Goal: Task Accomplishment & Management: Manage account settings

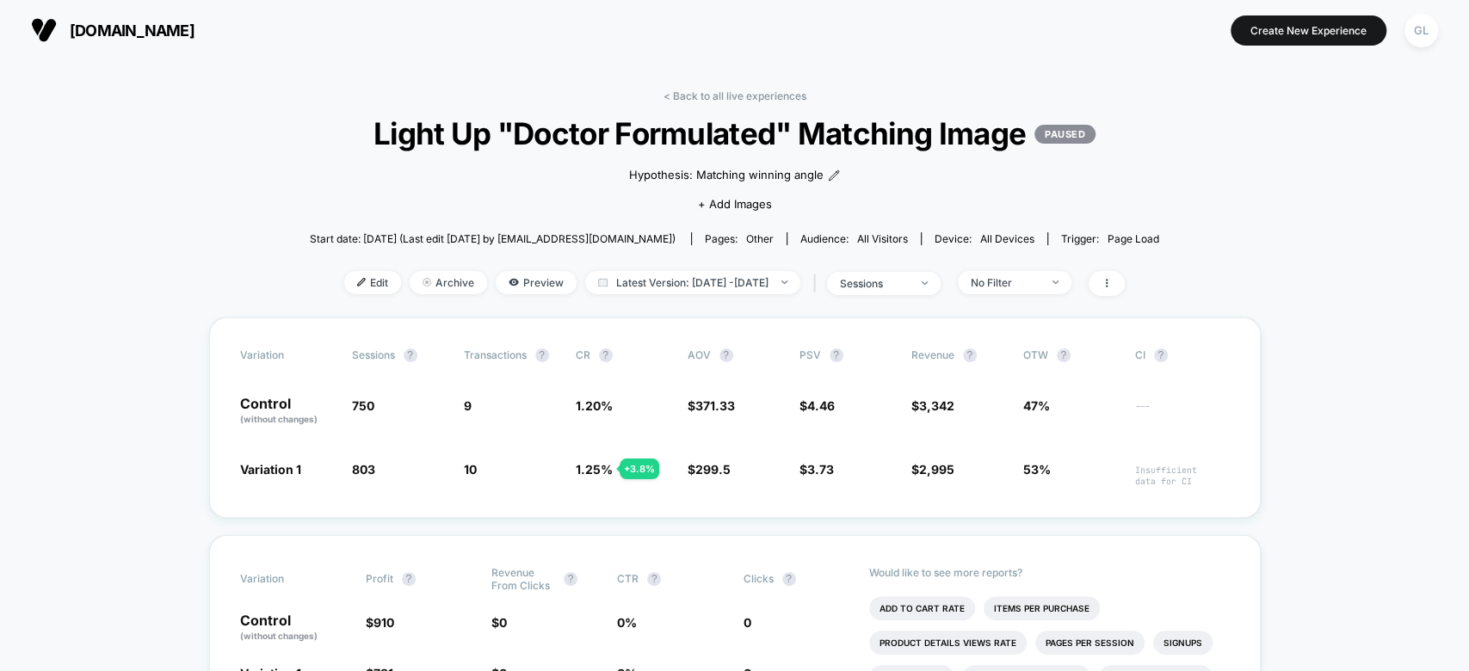
click at [741, 89] on link "< Back to all live experiences" at bounding box center [734, 95] width 143 height 13
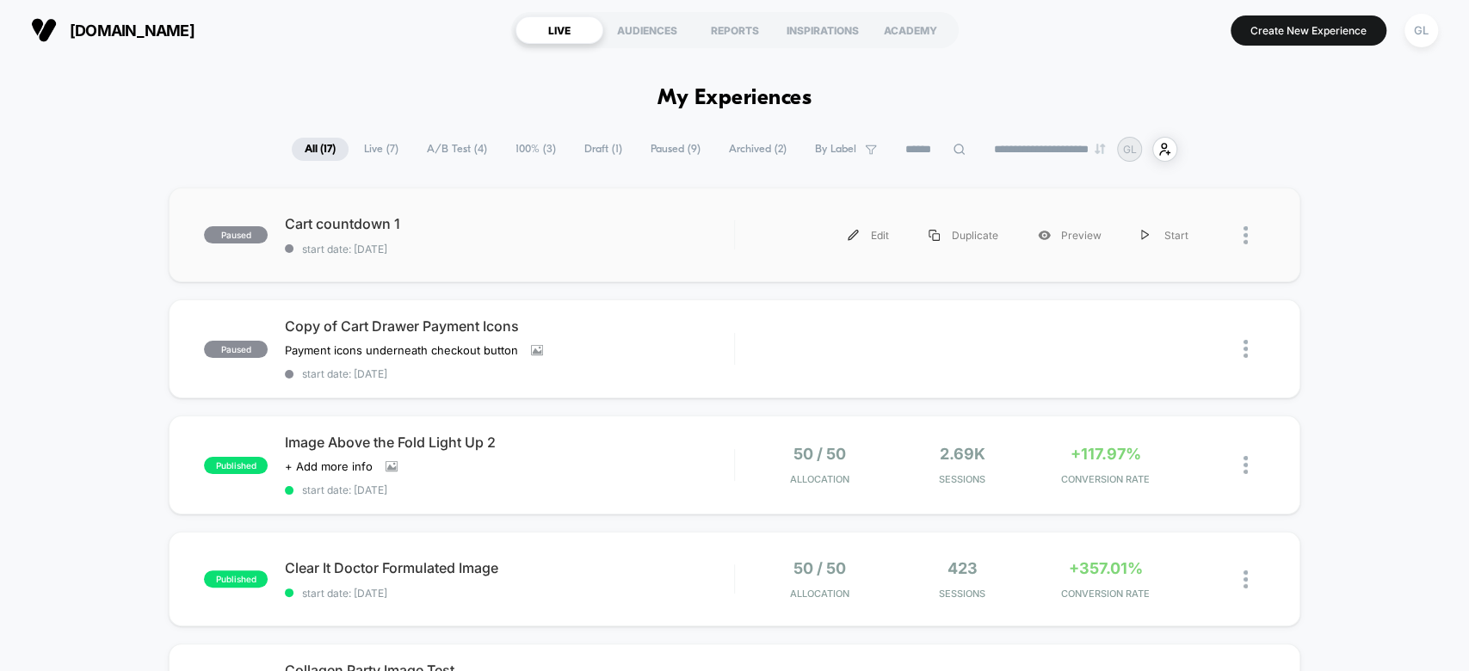
scroll to position [112, 0]
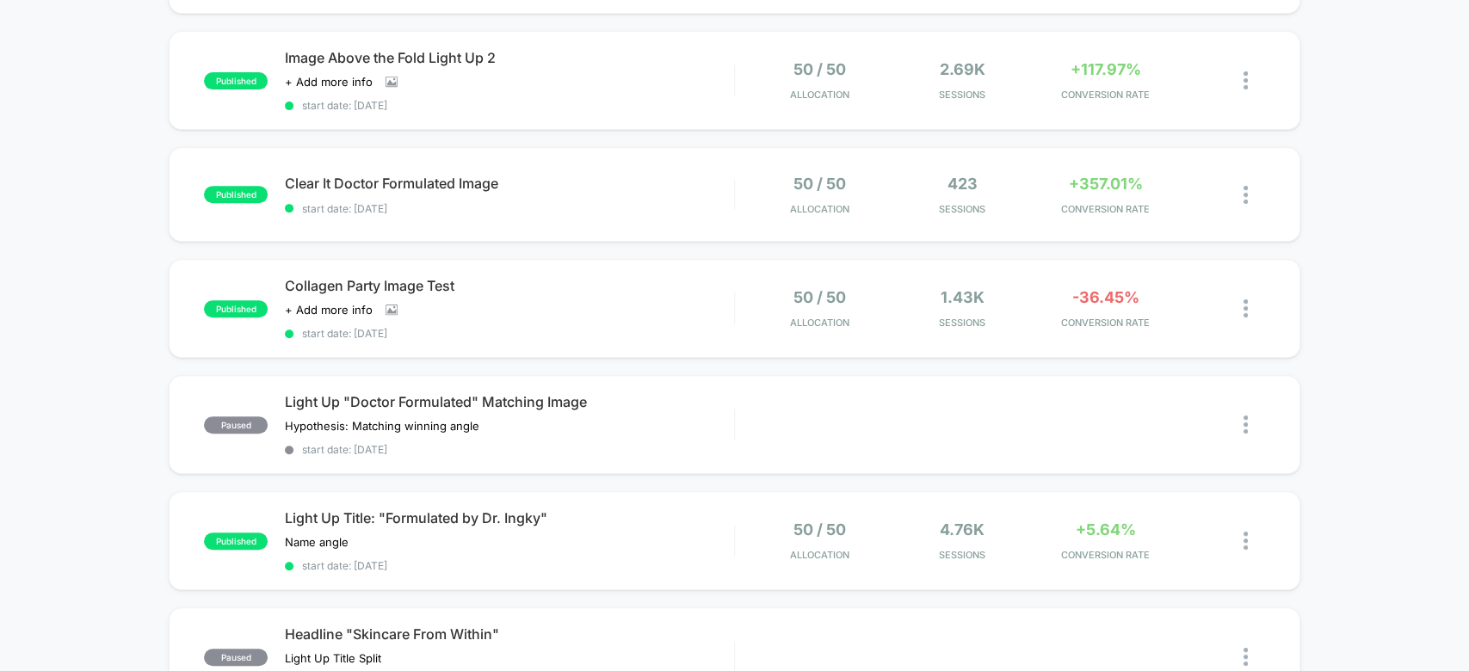
scroll to position [423, 0]
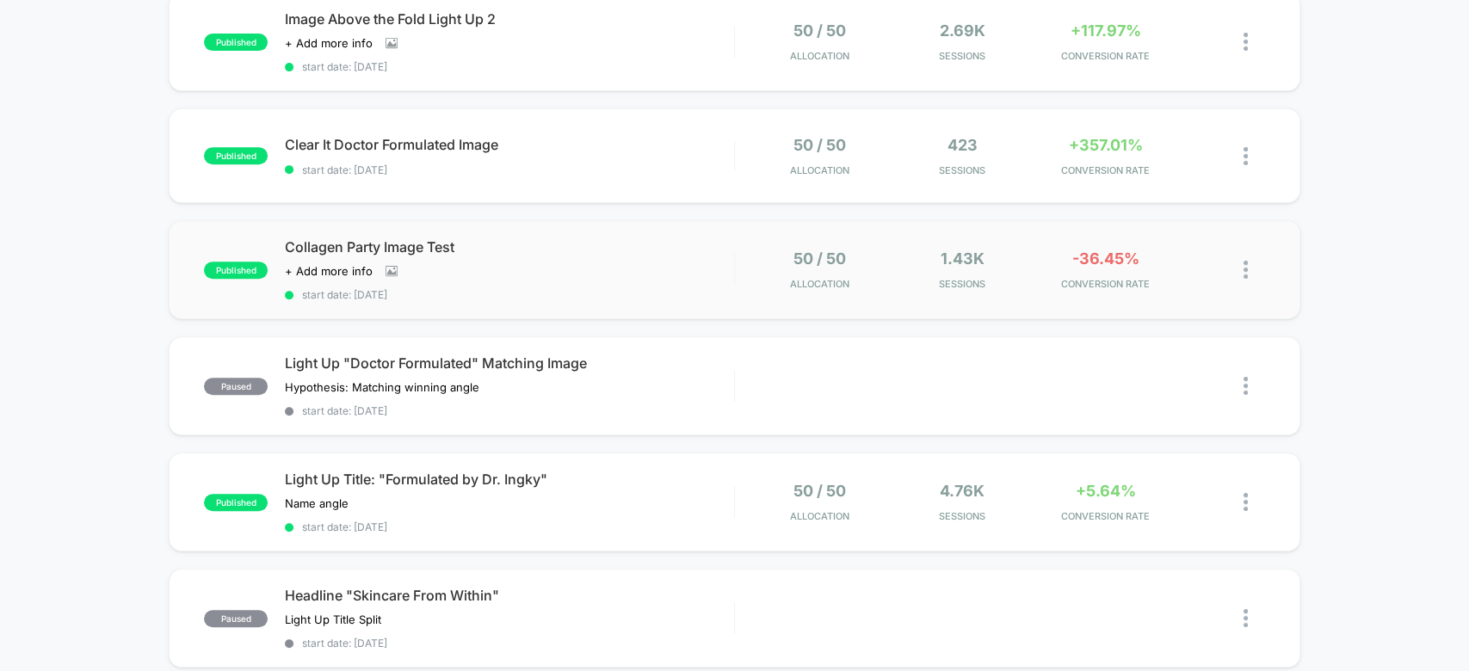
click at [1243, 261] on img at bounding box center [1245, 270] width 4 height 18
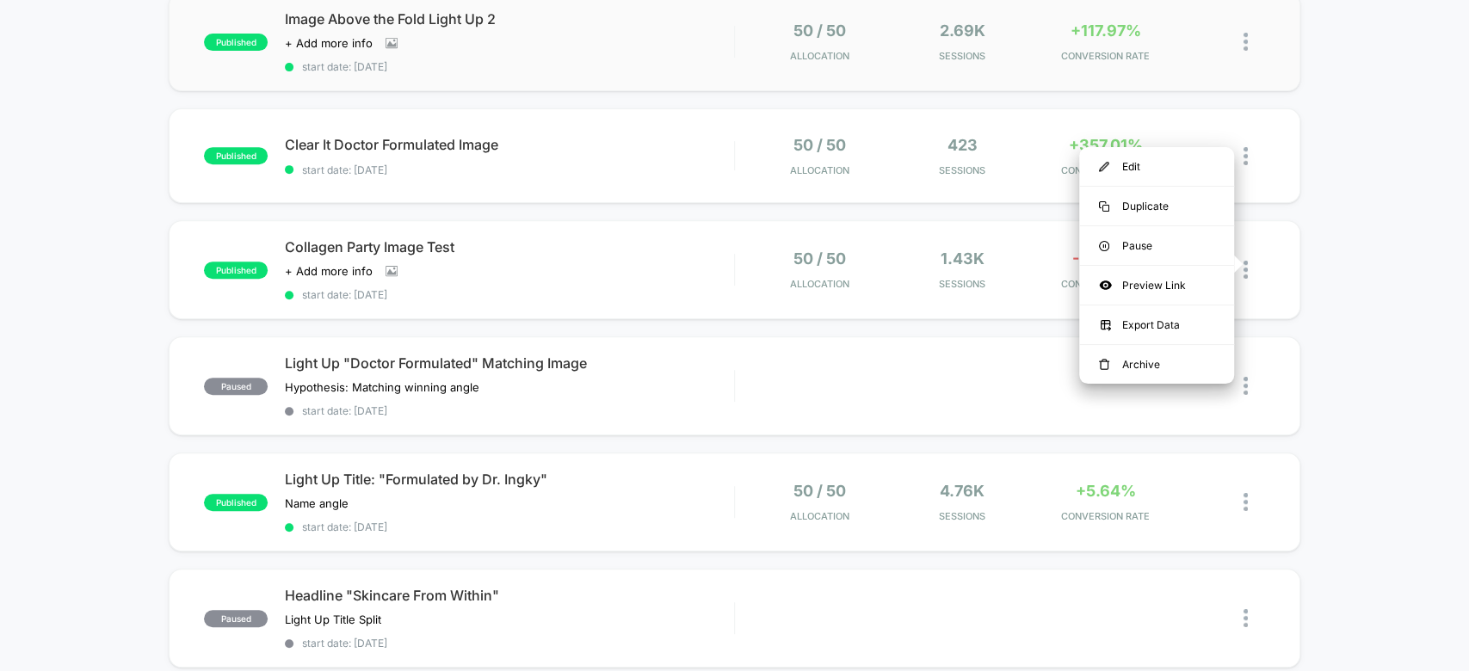
click at [768, 24] on div "50 / 50 Allocation" at bounding box center [819, 42] width 134 height 40
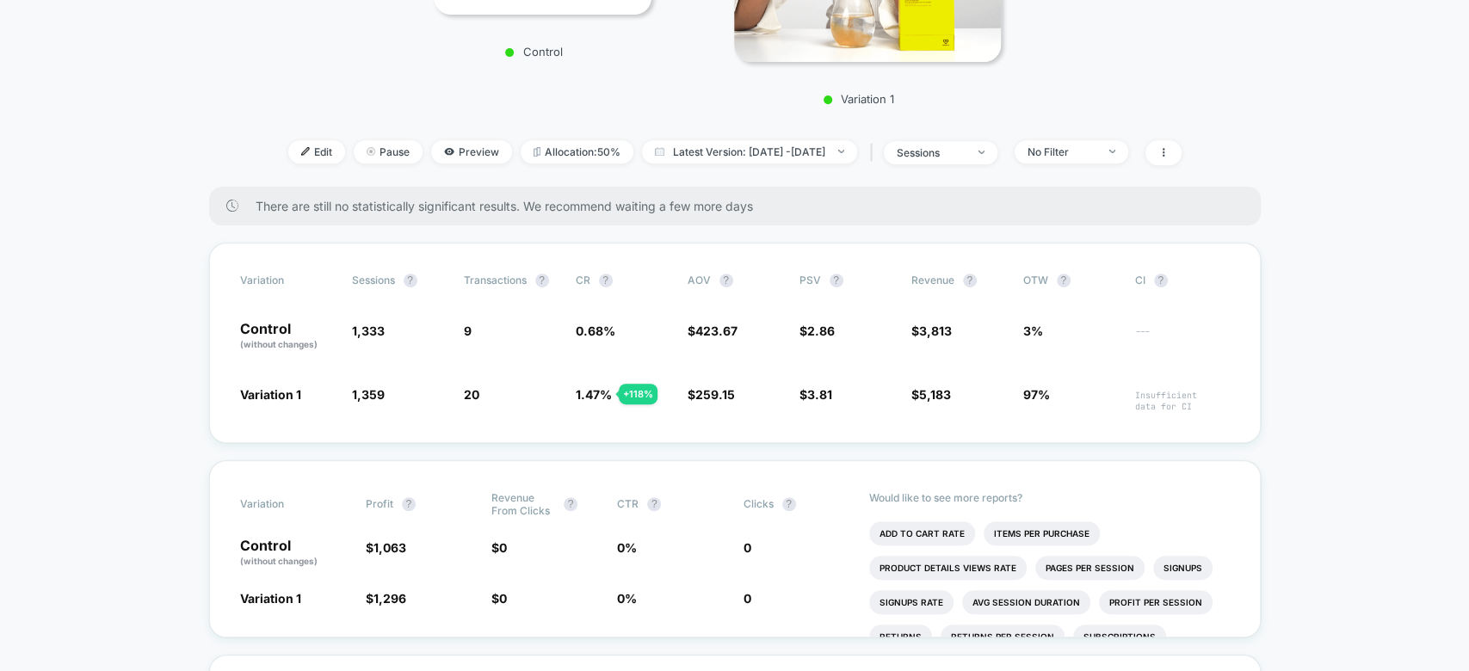
scroll to position [437, 0]
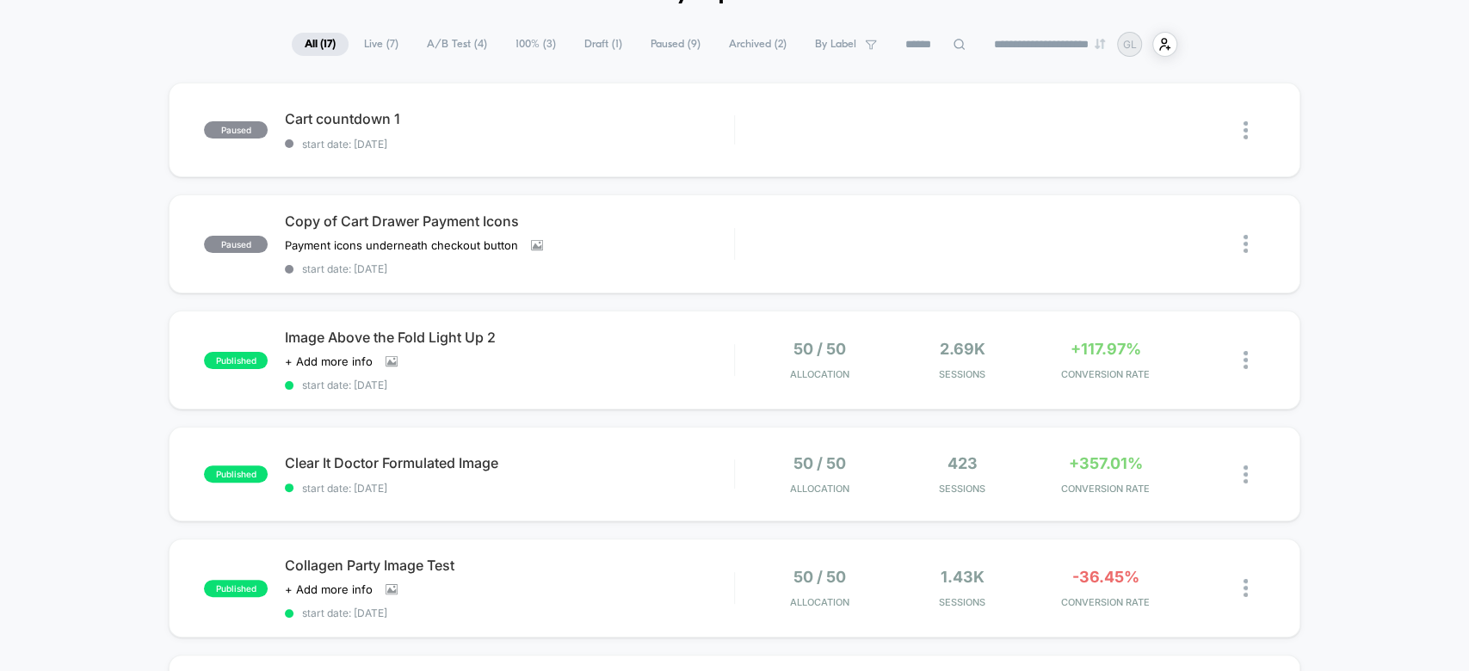
scroll to position [84, 0]
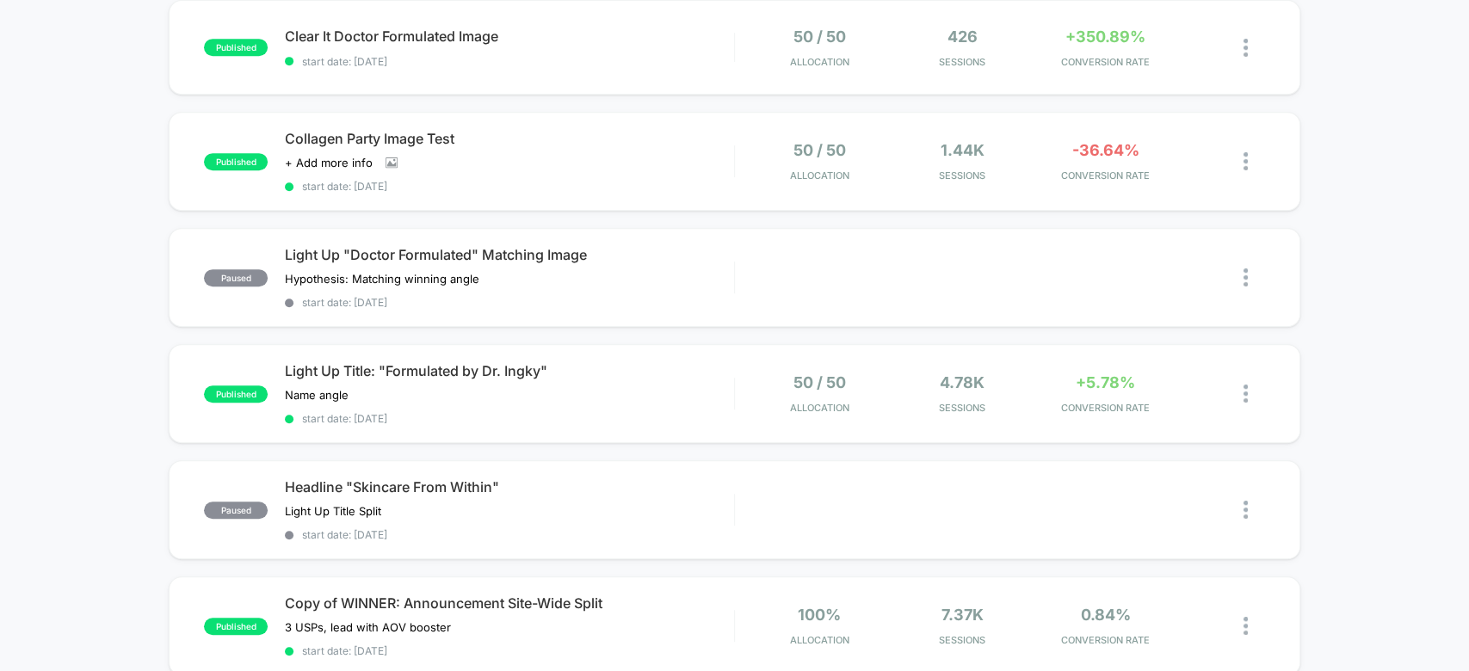
scroll to position [530, 0]
click at [1244, 155] on img at bounding box center [1245, 163] width 4 height 18
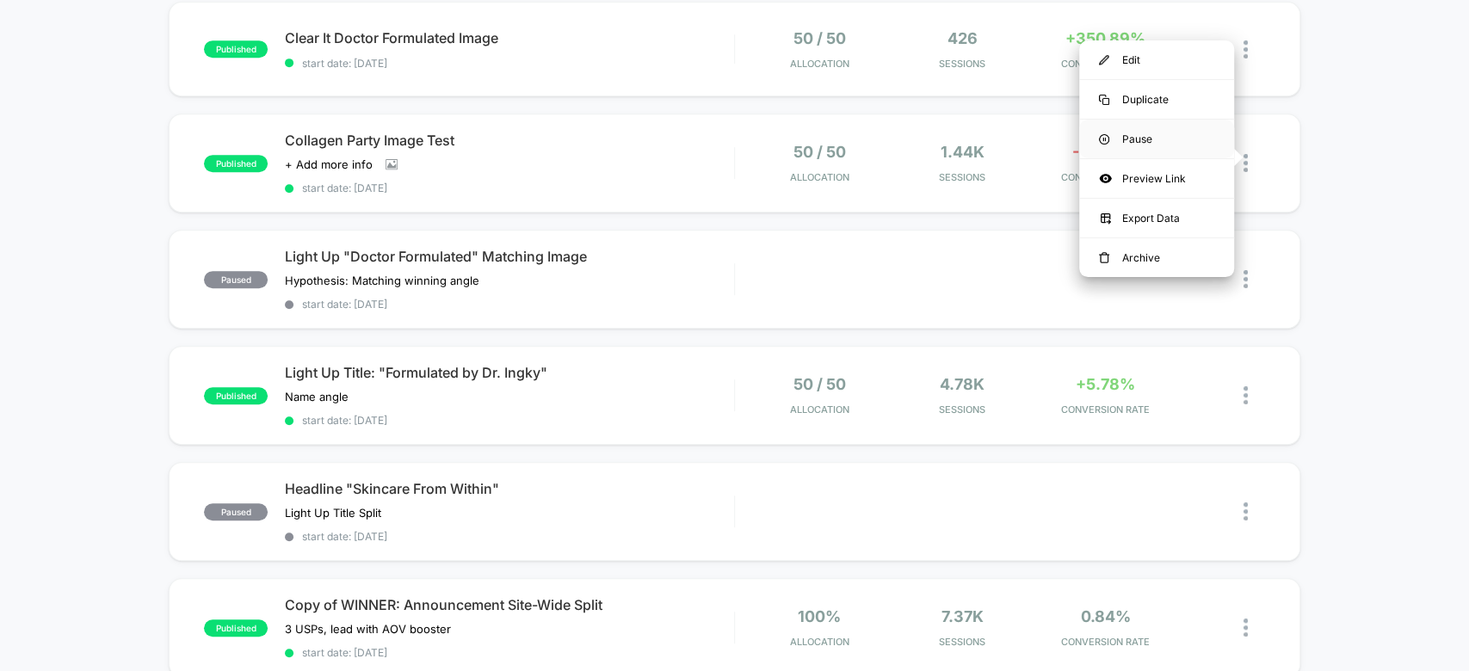
click at [1168, 135] on div "Pause" at bounding box center [1156, 139] width 155 height 39
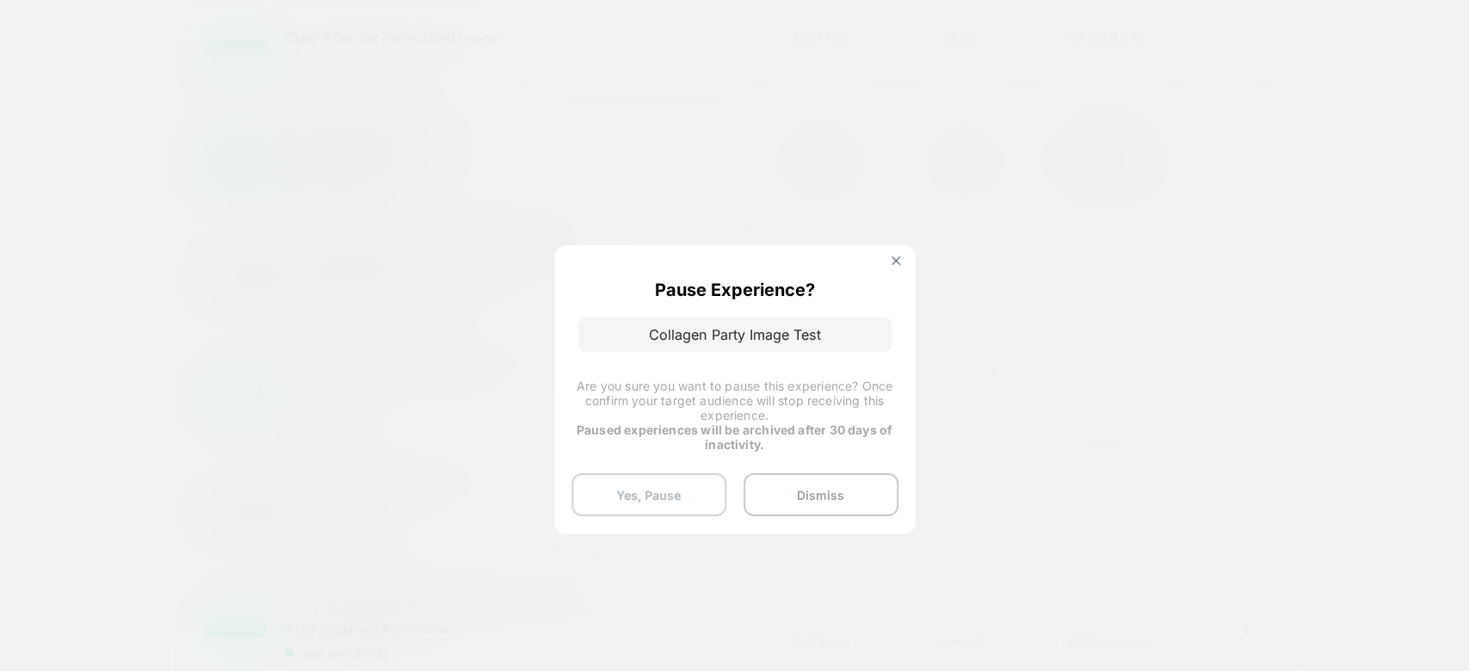
click at [651, 485] on button "Yes, Pause" at bounding box center [648, 494] width 155 height 43
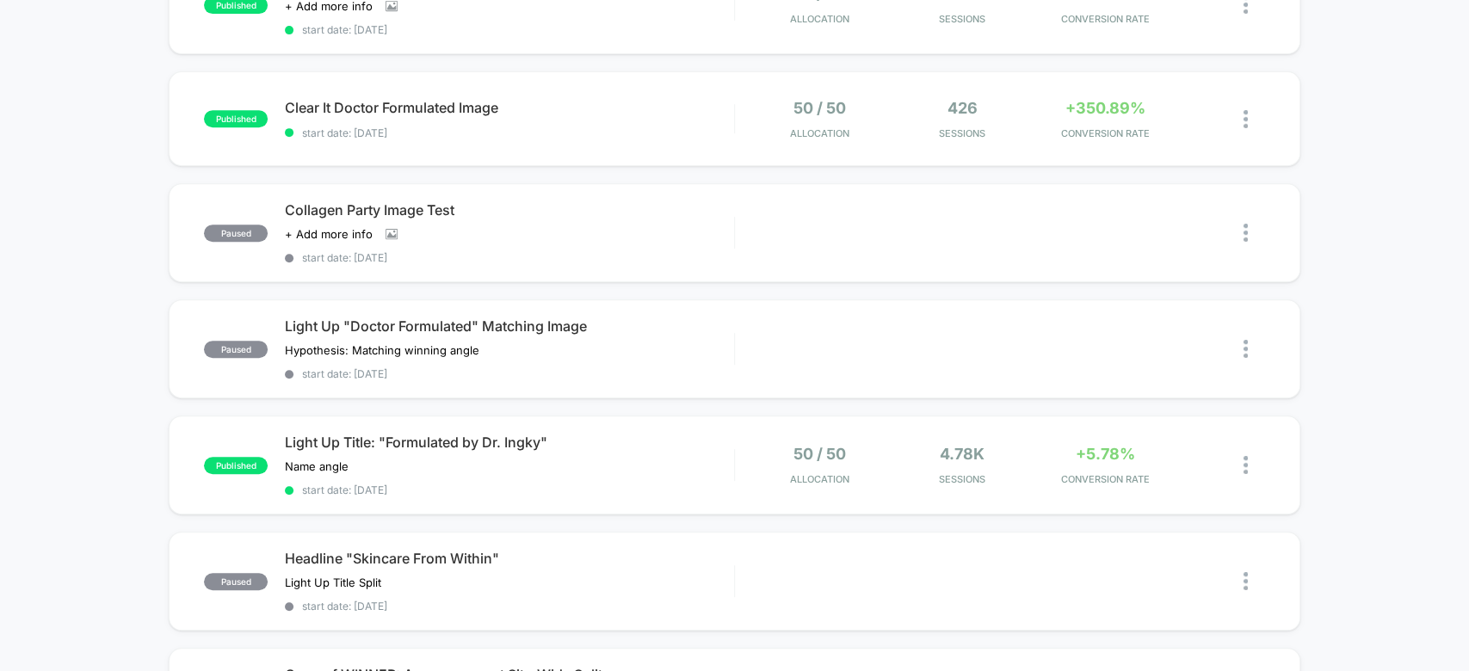
scroll to position [0, 0]
